Goal: Information Seeking & Learning: Learn about a topic

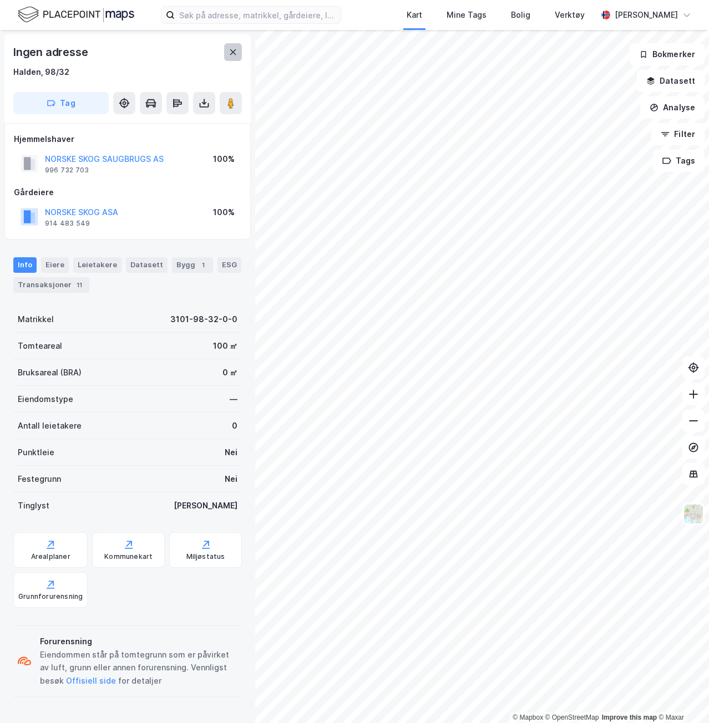
click at [240, 52] on button at bounding box center [233, 52] width 18 height 18
